Goal: Go to known website: Access a specific website the user already knows

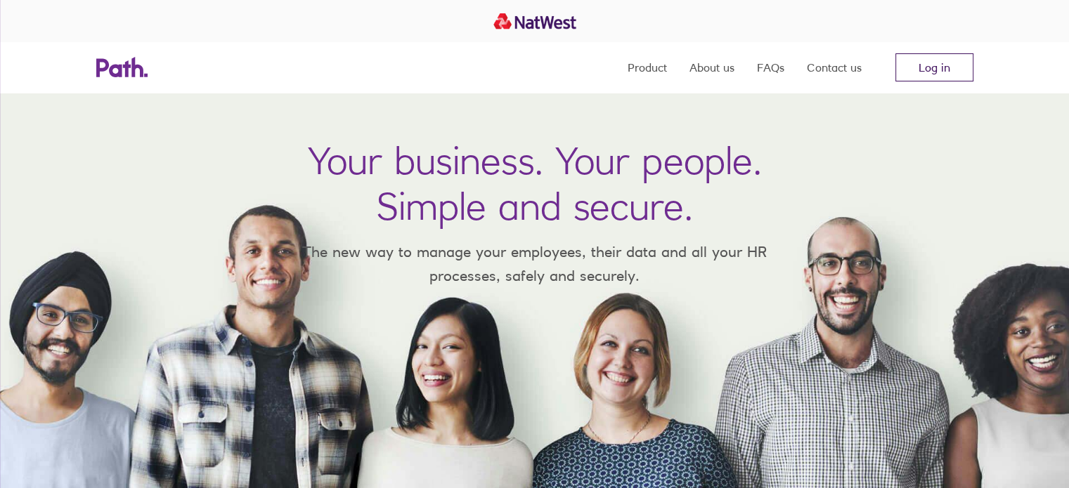
click at [930, 72] on link "Log in" at bounding box center [934, 67] width 78 height 28
